Goal: Find specific page/section: Find specific page/section

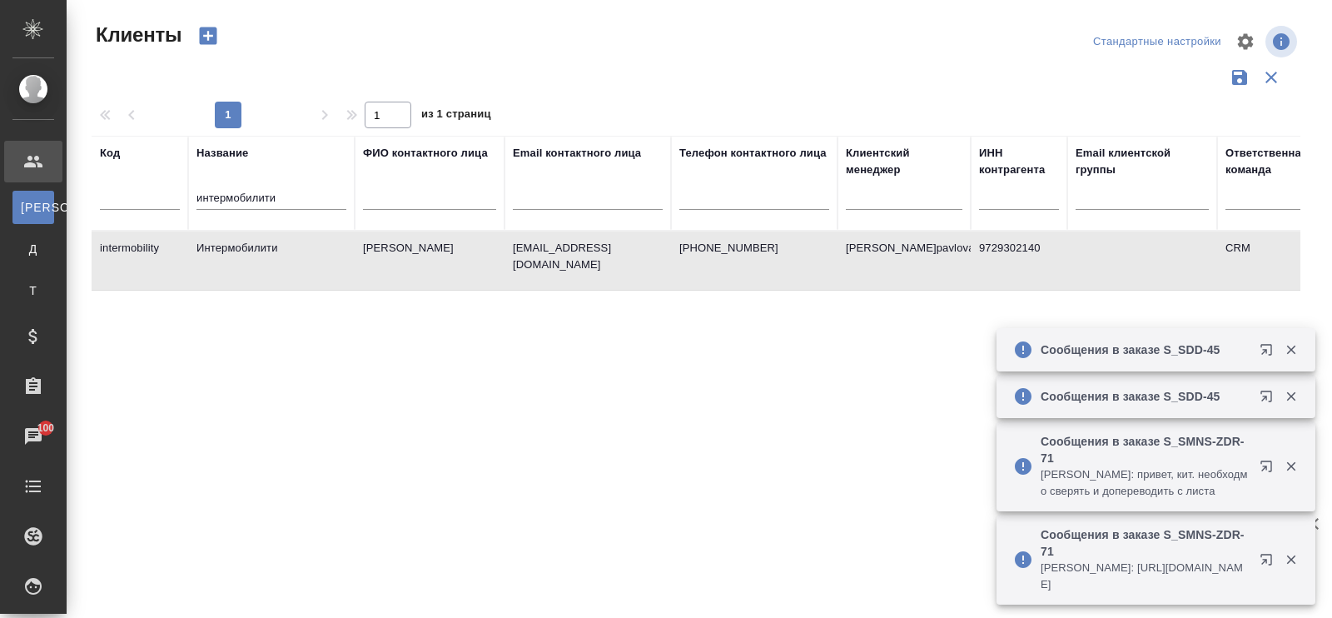
select select "RU"
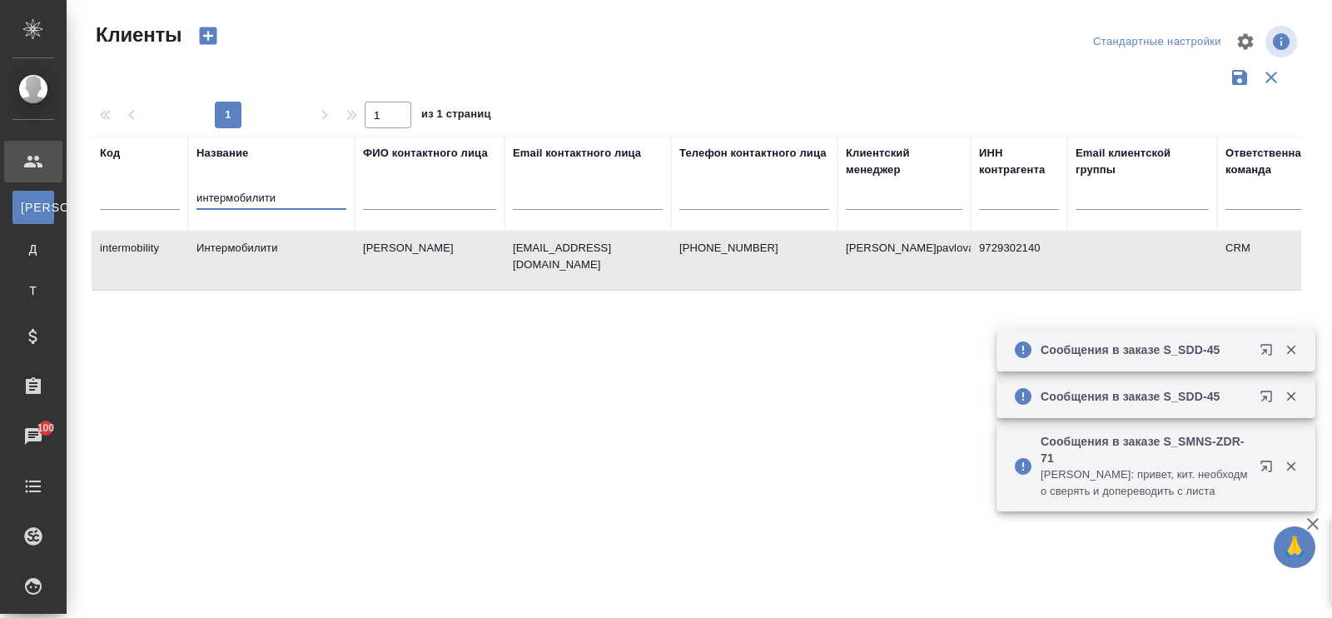
drag, startPoint x: 302, startPoint y: 196, endPoint x: 104, endPoint y: 193, distance: 198.1
click at [104, 193] on tr "Код Название интермобилити ФИО контактного лица Email контактного лица Телефон …" at bounding box center [721, 183] width 1259 height 95
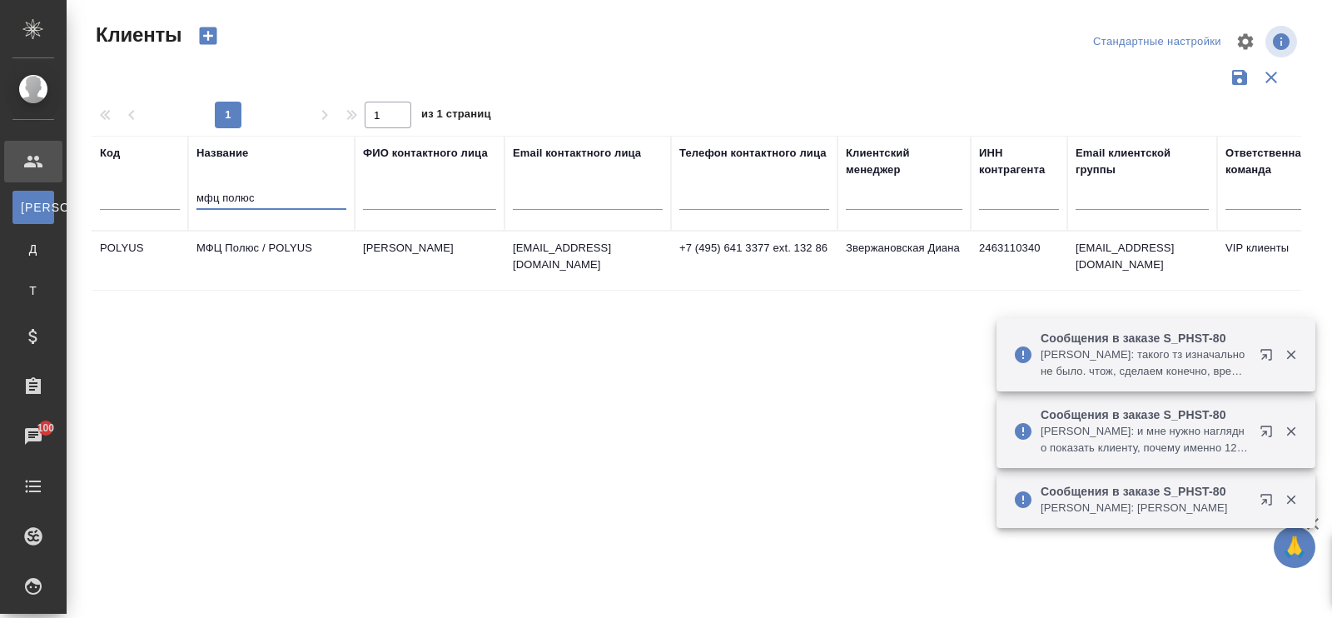
type input "мфц полюс"
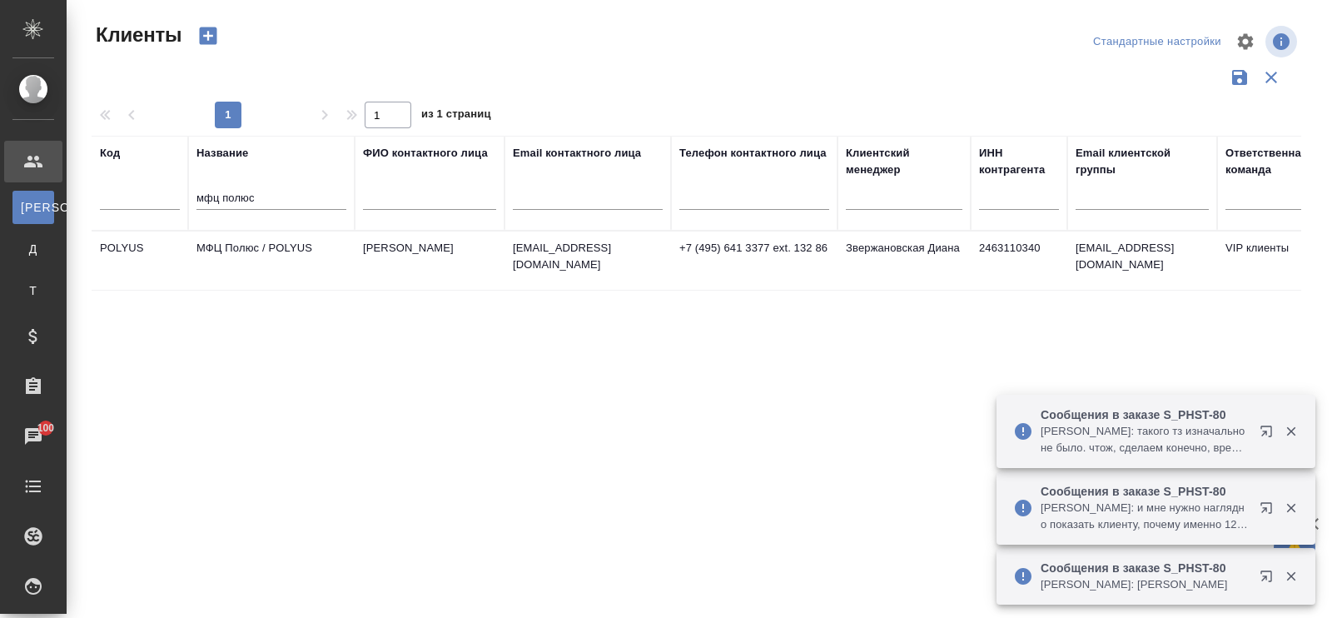
click at [241, 243] on td "МФЦ Полюс / POLYUS" at bounding box center [271, 260] width 166 height 58
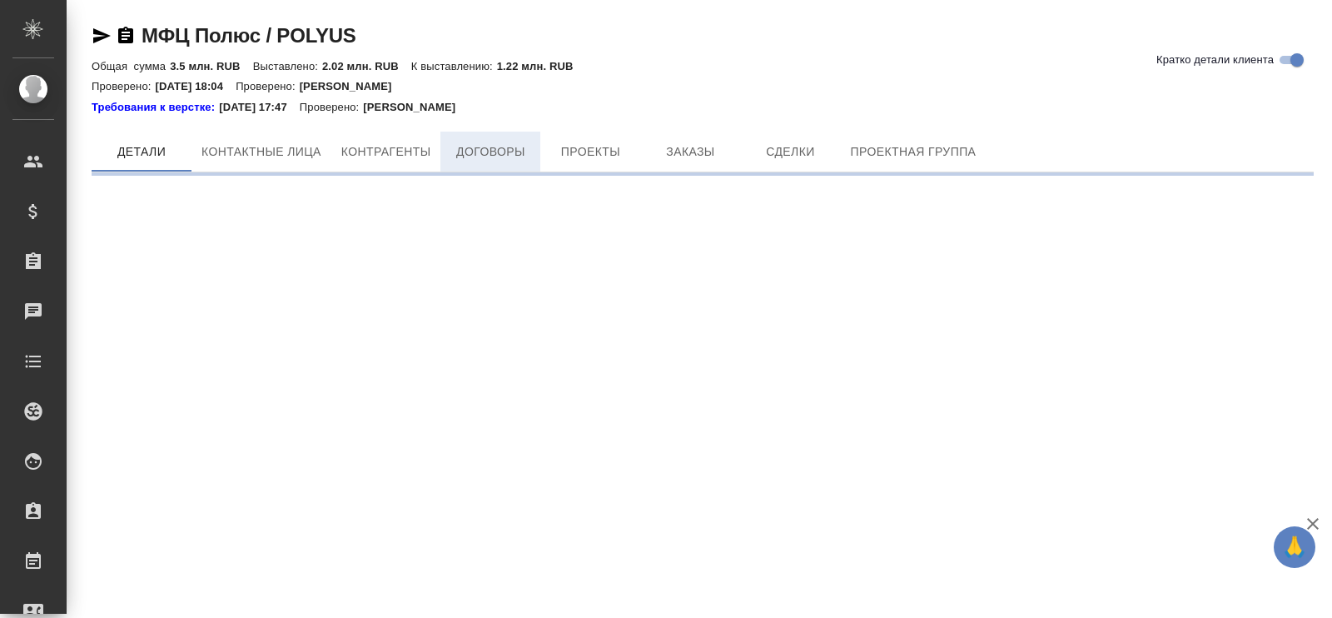
click at [502, 108] on div "Требования к верстке: [DATE] 17:47 Проверено: [PERSON_NAME]" at bounding box center [703, 107] width 1222 height 17
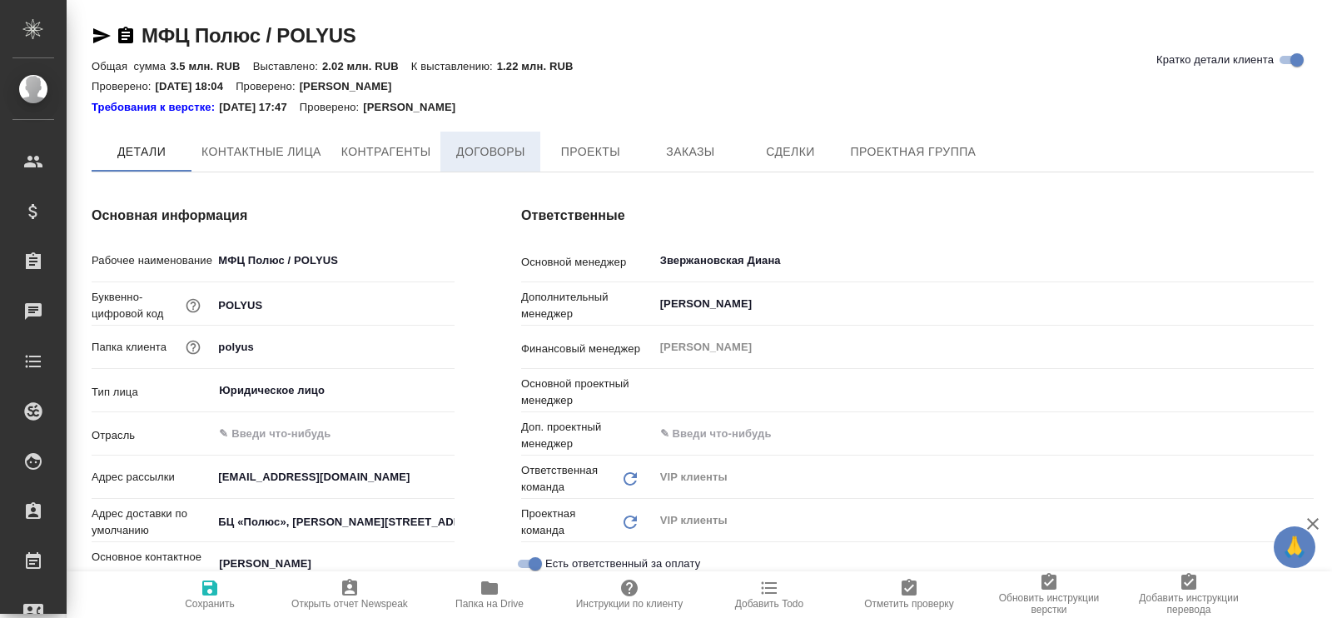
type textarea "x"
type input "[PERSON_NAME]"
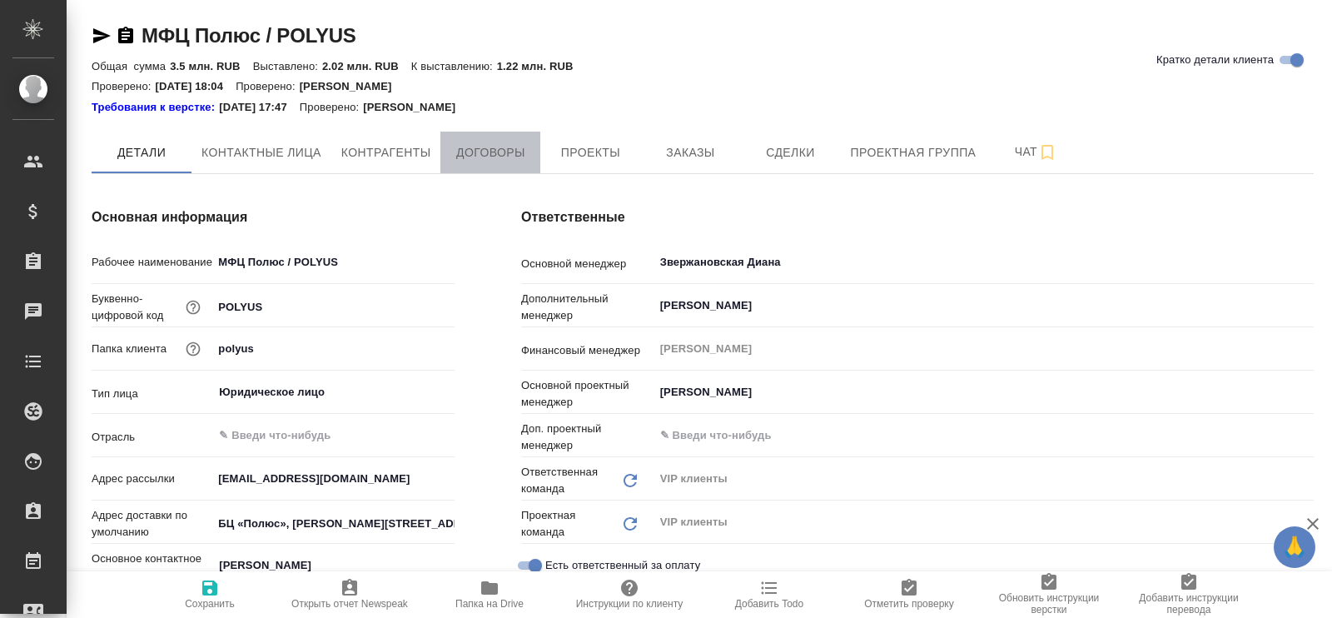
click at [487, 152] on span "Договоры" at bounding box center [490, 152] width 80 height 21
type textarea "x"
